Goal: Manage account settings

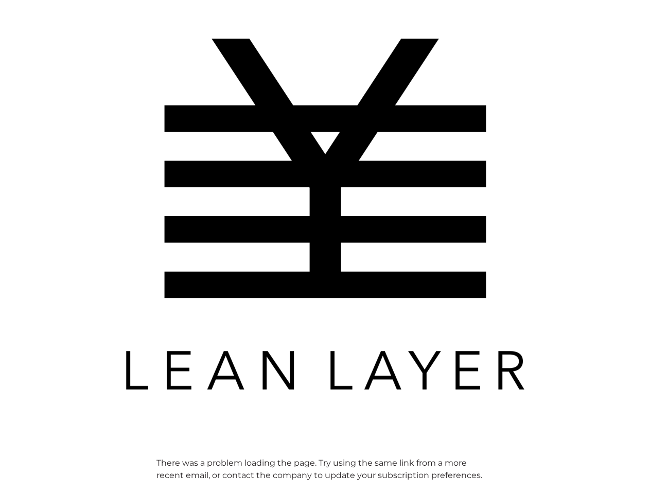
click at [325, 247] on img at bounding box center [325, 214] width 412 height 412
